Goal: Task Accomplishment & Management: Use online tool/utility

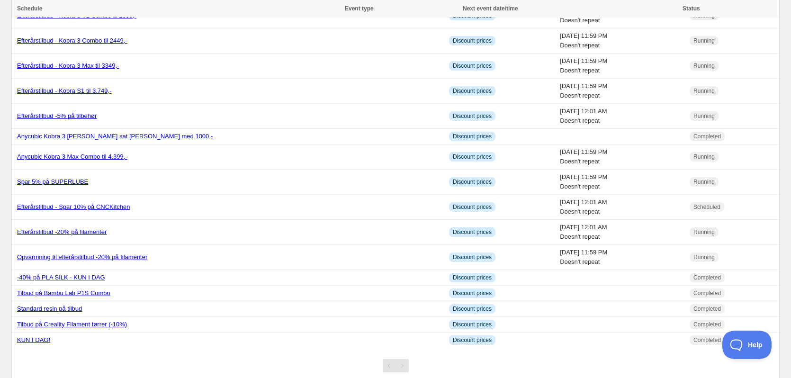
scroll to position [340, 0]
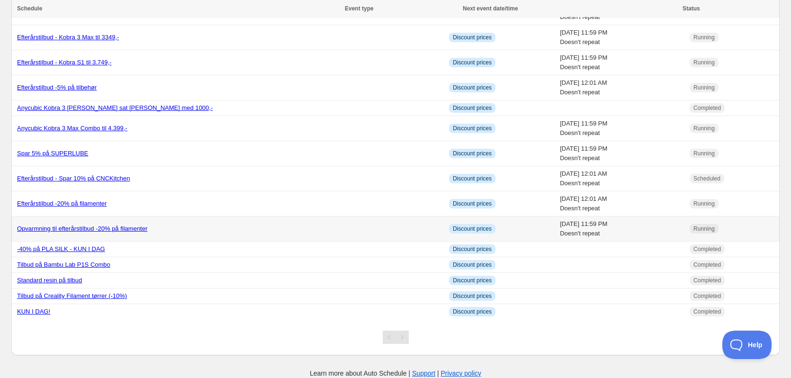
click at [226, 223] on td "Opvarmning til efterårstilbud -20% på filamenter" at bounding box center [228, 229] width 435 height 25
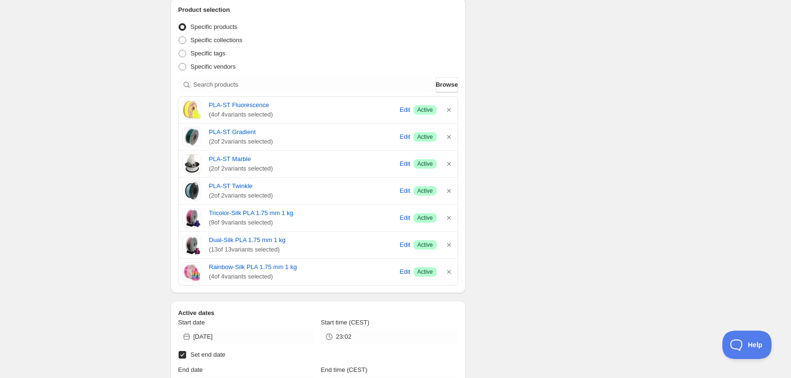
scroll to position [293, 0]
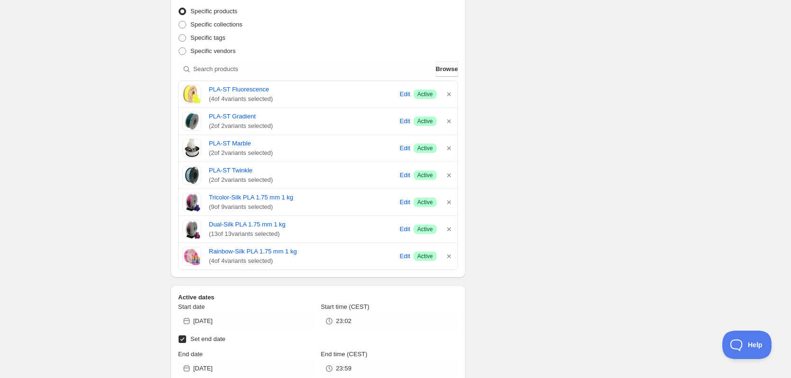
click at [591, 45] on div "Schedule name Opvarmning til efterårstilbud -20% på filamenter Your customers w…" at bounding box center [392, 180] width 458 height 889
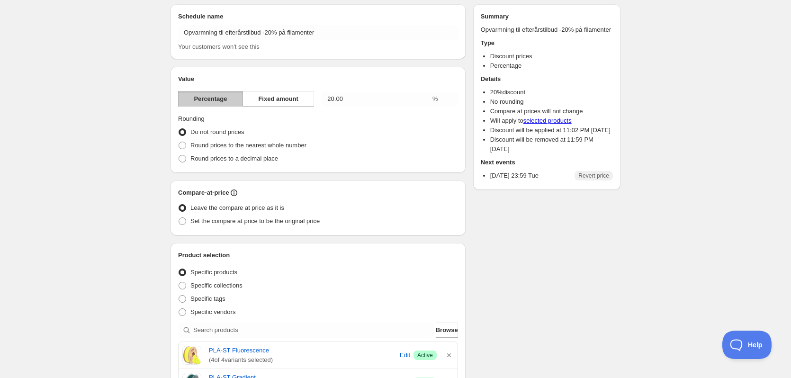
scroll to position [0, 0]
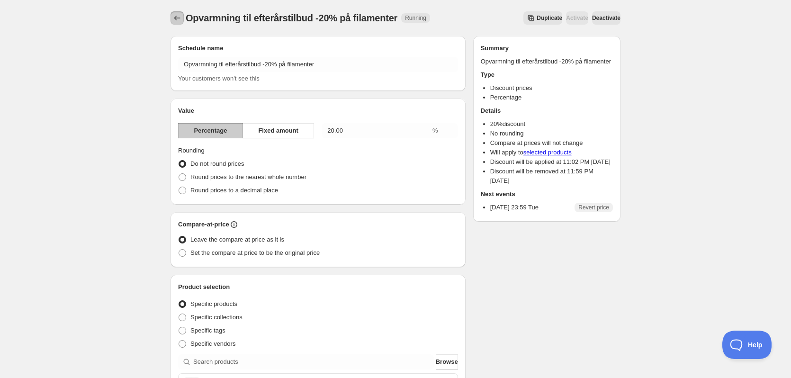
click at [174, 16] on icon "Schedules" at bounding box center [176, 17] width 9 height 9
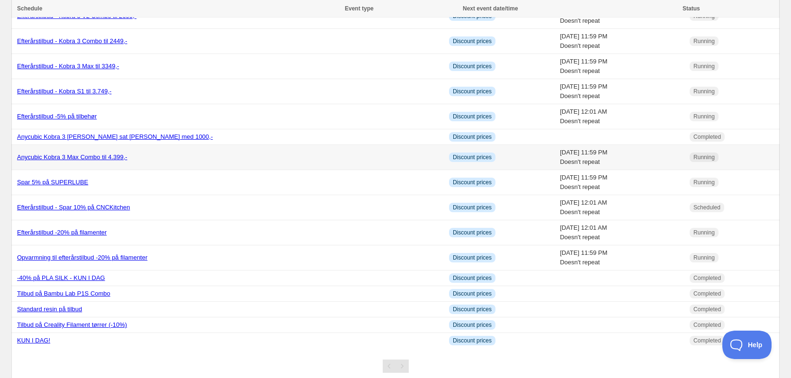
scroll to position [340, 0]
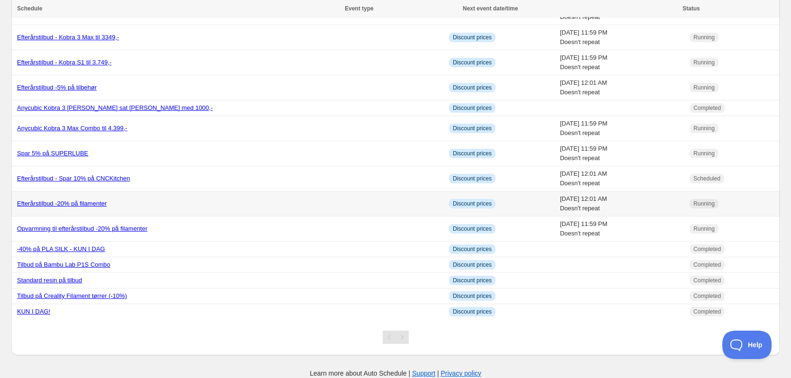
click at [94, 201] on link "Efterårstilbud -20% på filamenter" at bounding box center [62, 203] width 90 height 7
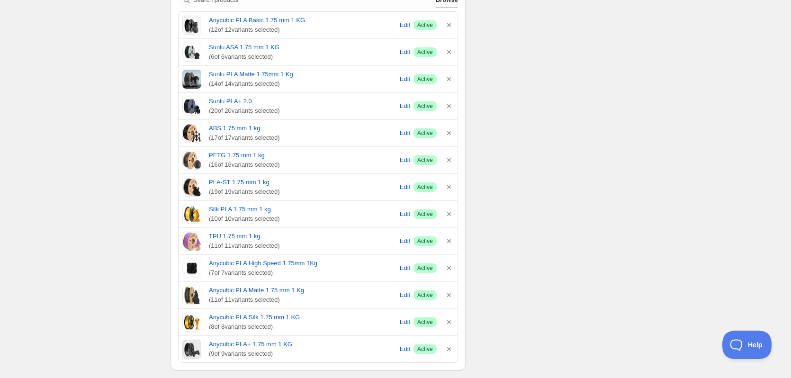
scroll to position [355, 0]
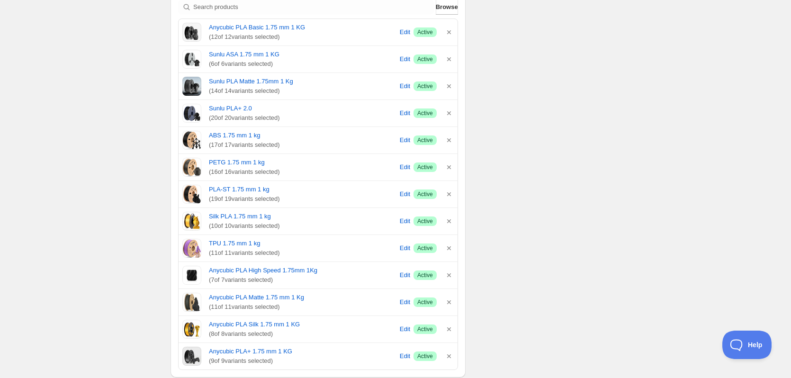
click at [622, 94] on div "Efterårstilbud -20% på filamenter. This page is ready Efterårstilbud -20% på fi…" at bounding box center [395, 184] width 473 height 1079
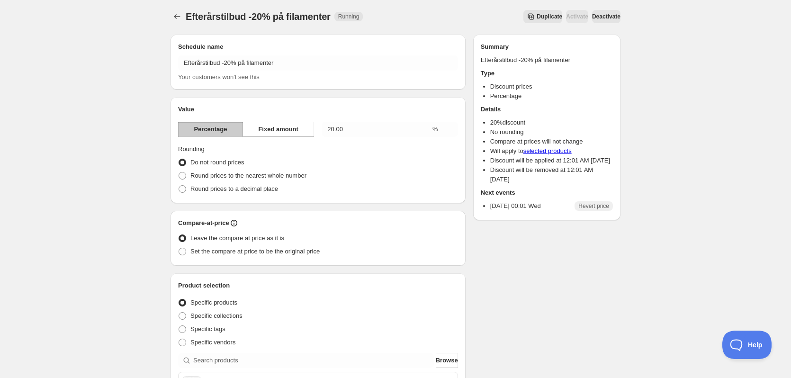
scroll to position [0, 0]
click at [180, 20] on icon "Schedules" at bounding box center [176, 17] width 9 height 9
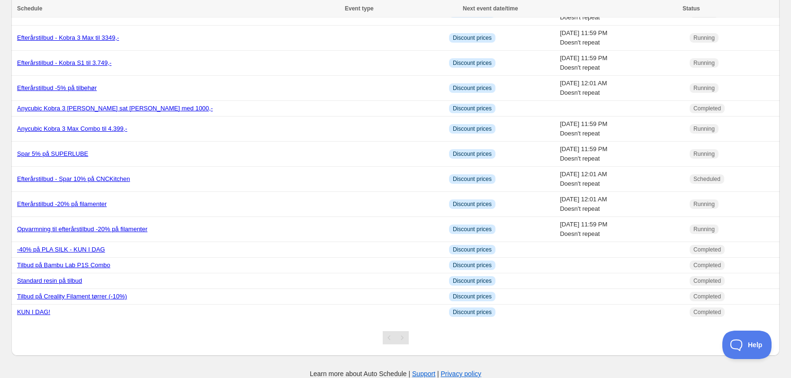
scroll to position [340, 0]
drag, startPoint x: 98, startPoint y: 36, endPoint x: 5, endPoint y: 49, distance: 93.7
click at [5, 49] on div "All Scheduled Running Paused Publish/unpublish Discount/increase More views All…" at bounding box center [392, 9] width 776 height 694
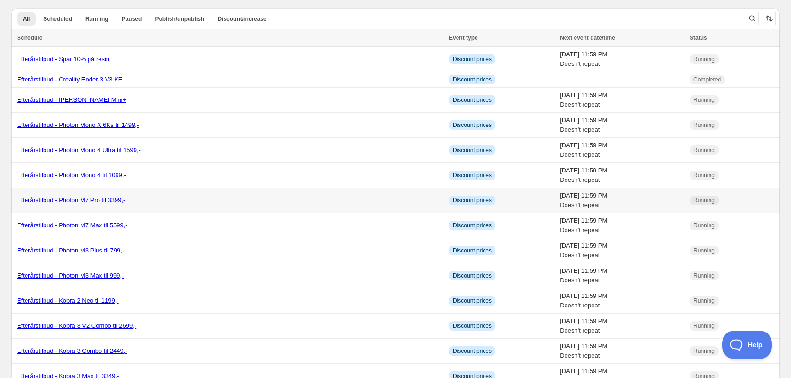
scroll to position [0, 0]
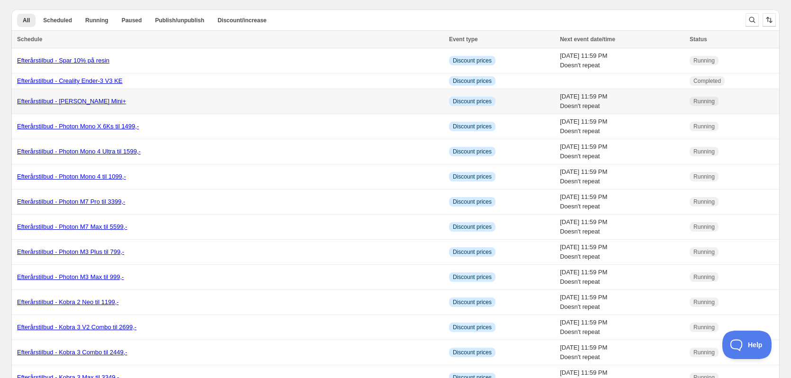
click at [78, 101] on link "Efterårstilbud - [PERSON_NAME] Mini+" at bounding box center [71, 101] width 109 height 7
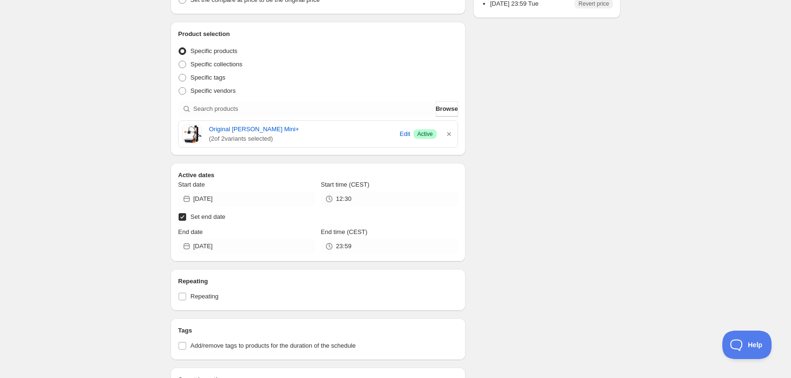
scroll to position [5, 0]
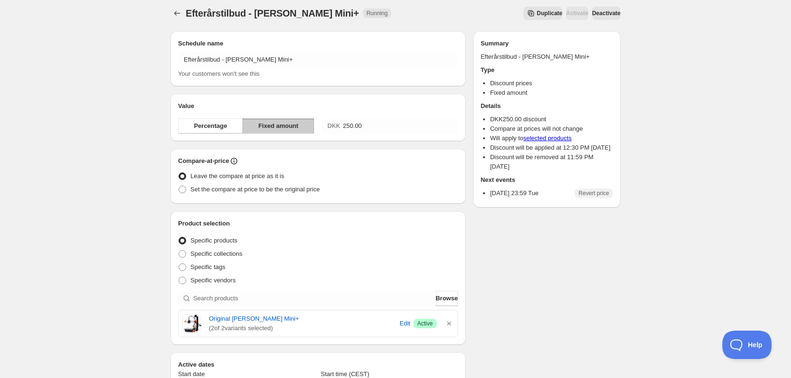
click at [663, 58] on div "Efterårstilbud - [PERSON_NAME] Mini+. This page is ready Efterårstilbud - [PERS…" at bounding box center [395, 352] width 791 height 715
click at [178, 12] on icon "Schedules" at bounding box center [176, 13] width 9 height 9
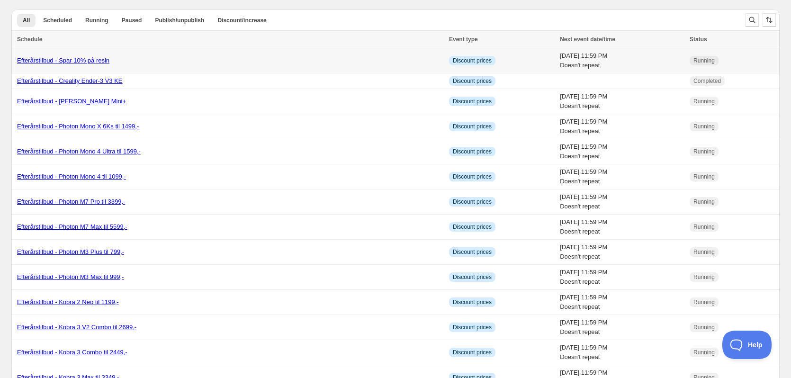
click at [102, 59] on link "Efterårstilbud - Spar 10% på resin" at bounding box center [63, 60] width 92 height 7
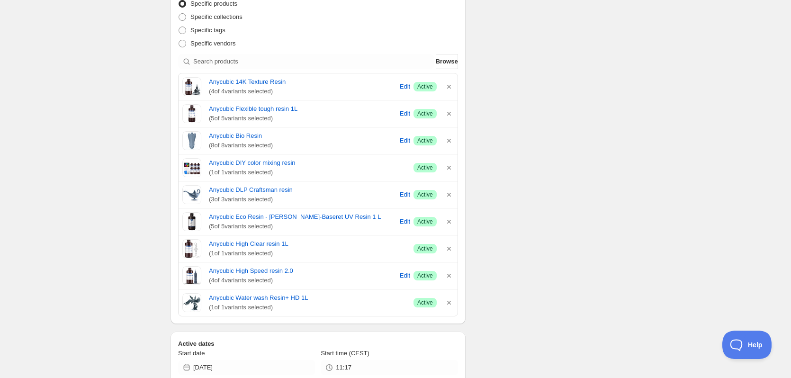
scroll to position [284, 0]
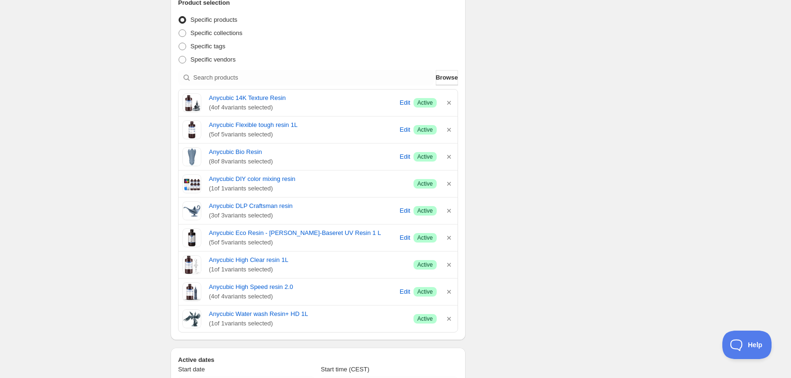
click at [644, 29] on div "Efterårstilbud - Spar 10% på resin. This page is ready Efterårstilbud - Spar 10…" at bounding box center [395, 211] width 791 height 990
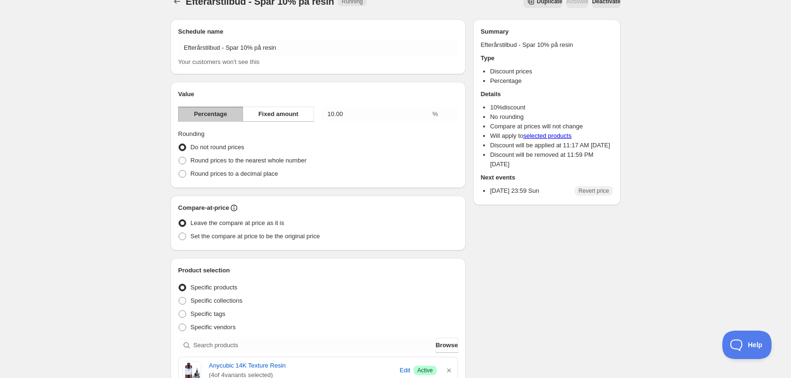
scroll to position [0, 0]
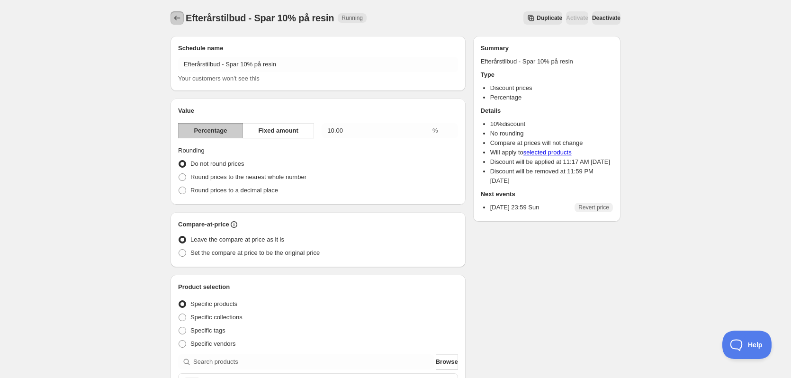
click at [180, 18] on icon "Schedules" at bounding box center [176, 17] width 9 height 9
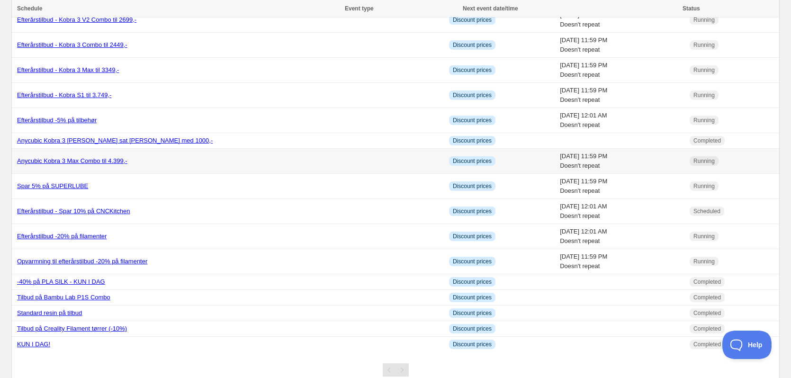
scroll to position [332, 0]
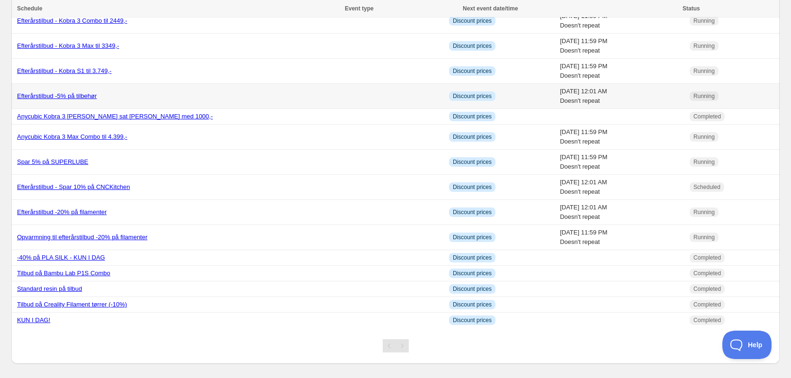
click at [49, 96] on link "Efterårstilbud -5% på tilbehør" at bounding box center [57, 95] width 80 height 7
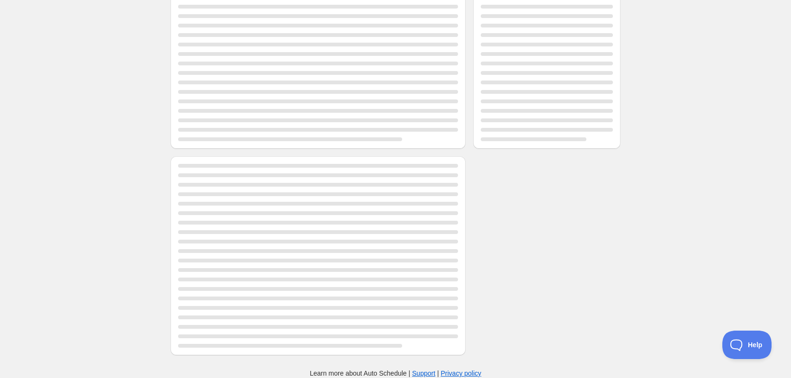
scroll to position [332, 0]
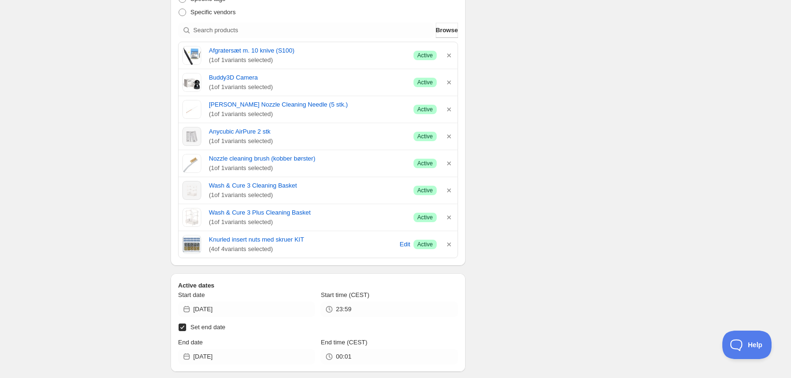
click at [701, 88] on div "Efterårstilbud -5% på tilbehør. This page is ready Efterårstilbud -5% på tilbeh…" at bounding box center [395, 149] width 791 height 963
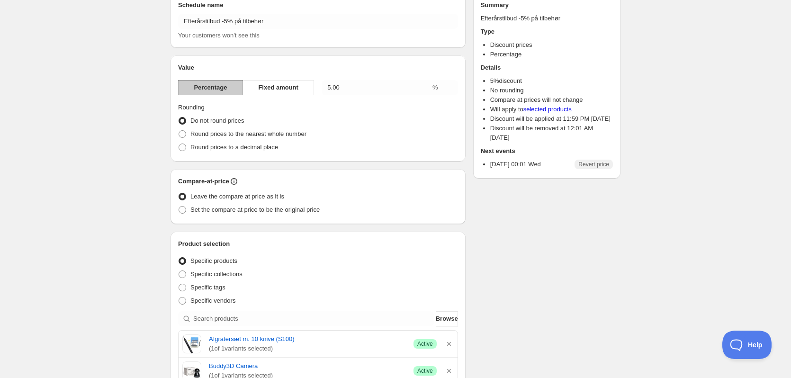
scroll to position [0, 0]
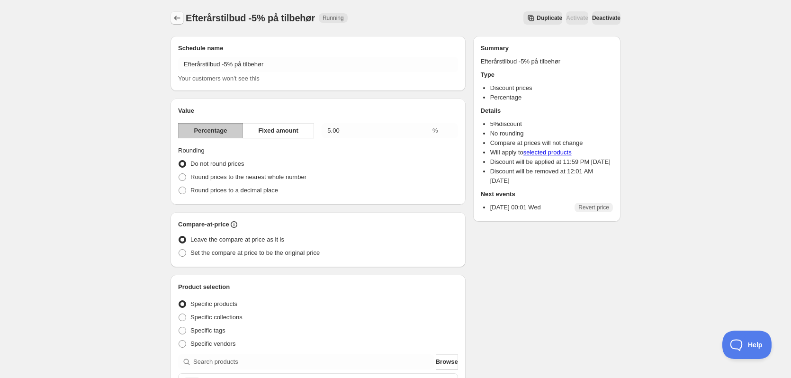
click at [179, 18] on icon "Schedules" at bounding box center [176, 17] width 9 height 9
